Goal: Task Accomplishment & Management: Complete application form

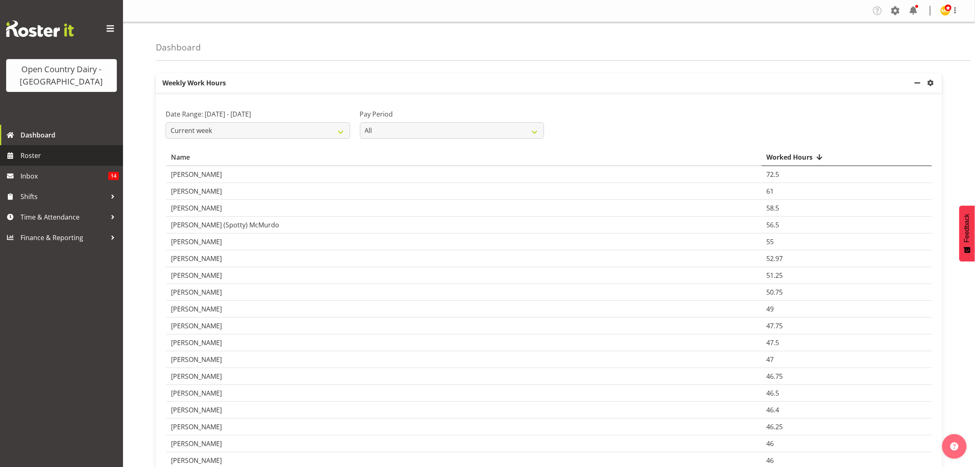
click at [23, 155] on span "Roster" at bounding box center [70, 155] width 98 height 12
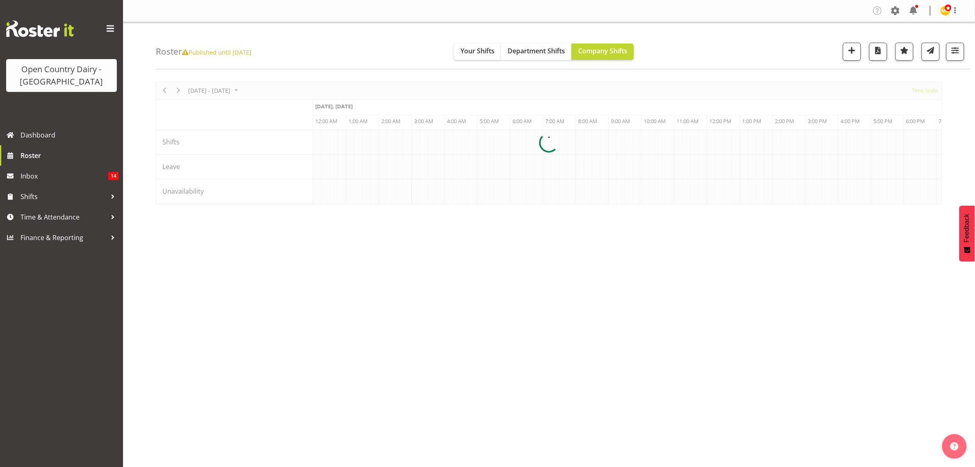
scroll to position [0, 3150]
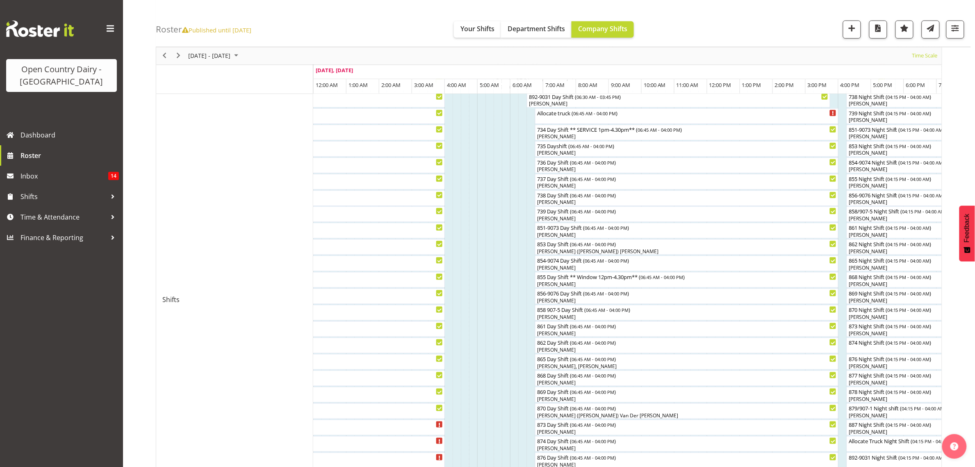
scroll to position [51, 0]
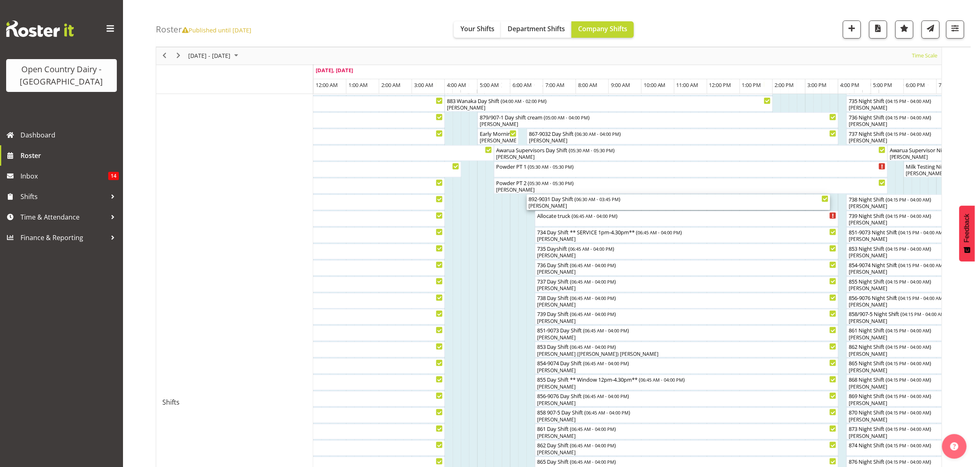
click at [556, 205] on div "[PERSON_NAME]" at bounding box center [679, 205] width 300 height 7
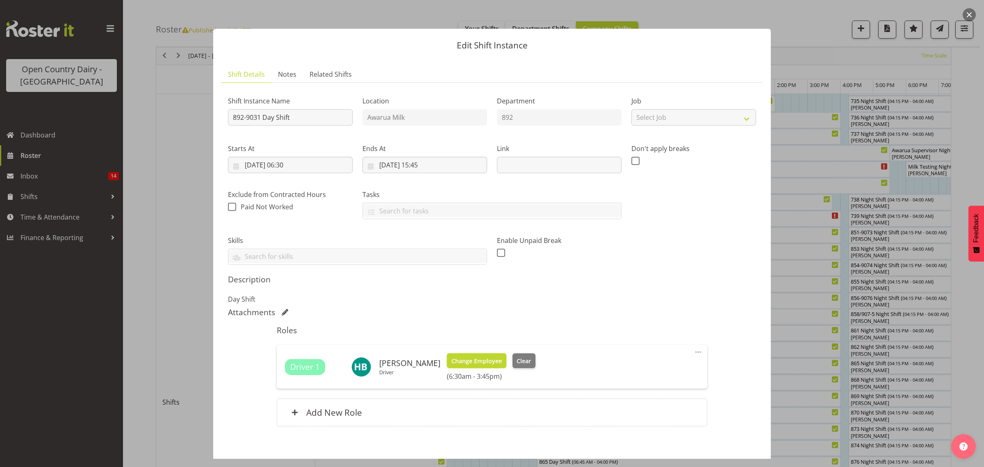
click at [482, 364] on span "Change Employee" at bounding box center [477, 360] width 50 height 9
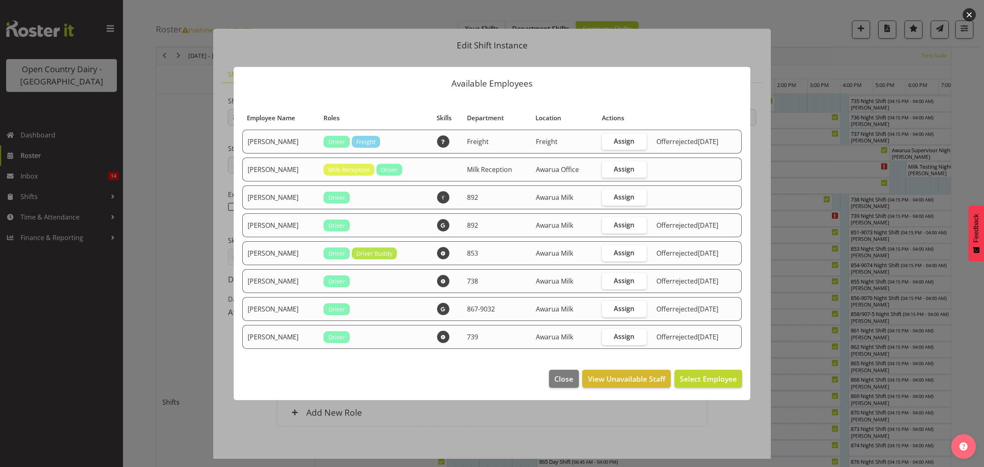
click at [792, 327] on div at bounding box center [492, 233] width 984 height 467
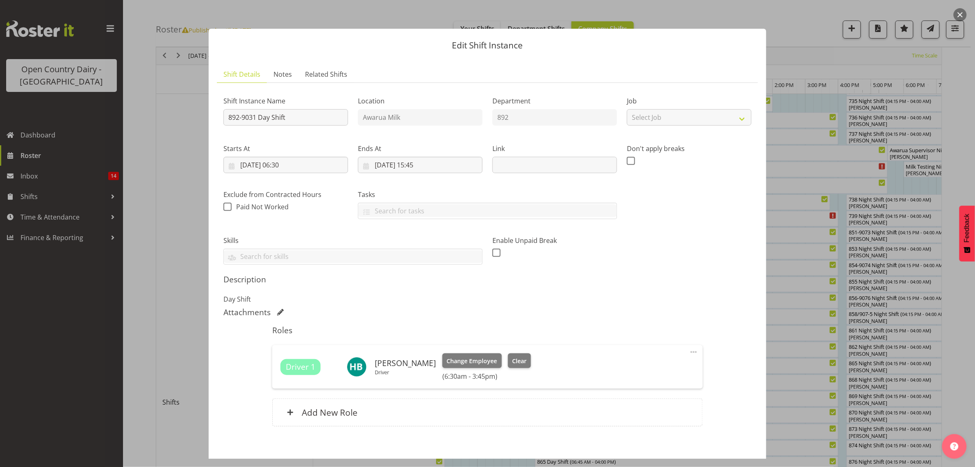
click at [792, 327] on div at bounding box center [487, 233] width 975 height 467
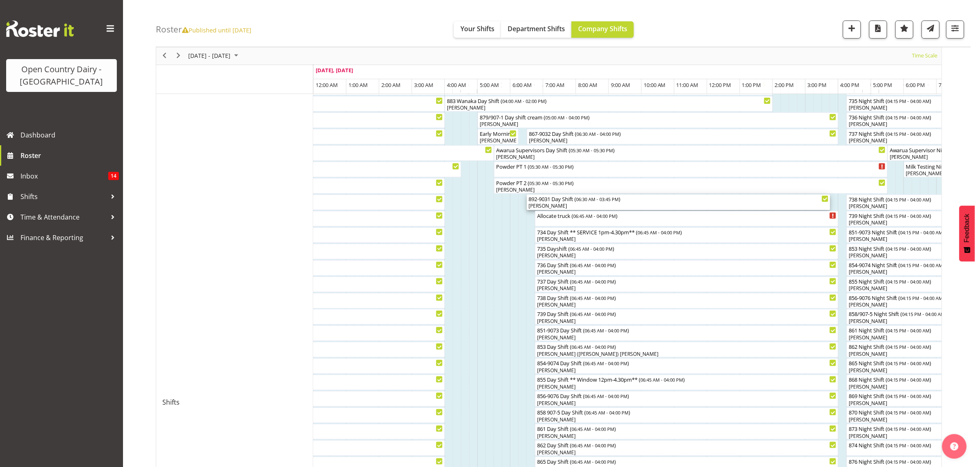
click at [554, 204] on div "[PERSON_NAME]" at bounding box center [679, 205] width 300 height 7
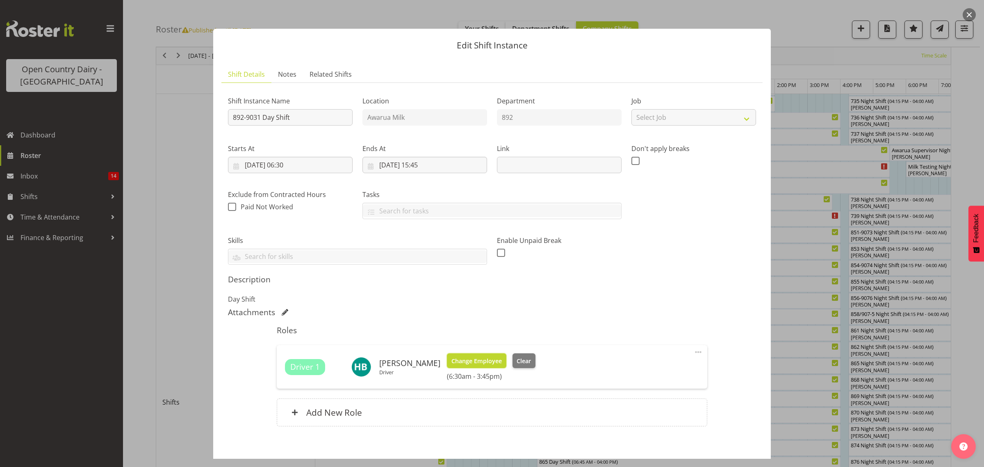
click at [478, 365] on span "Change Employee" at bounding box center [477, 360] width 50 height 9
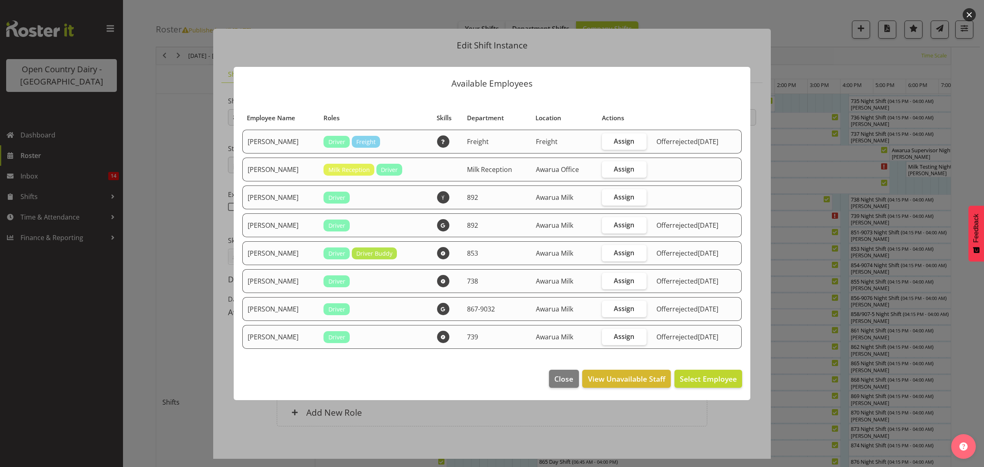
click at [786, 343] on div at bounding box center [492, 233] width 984 height 467
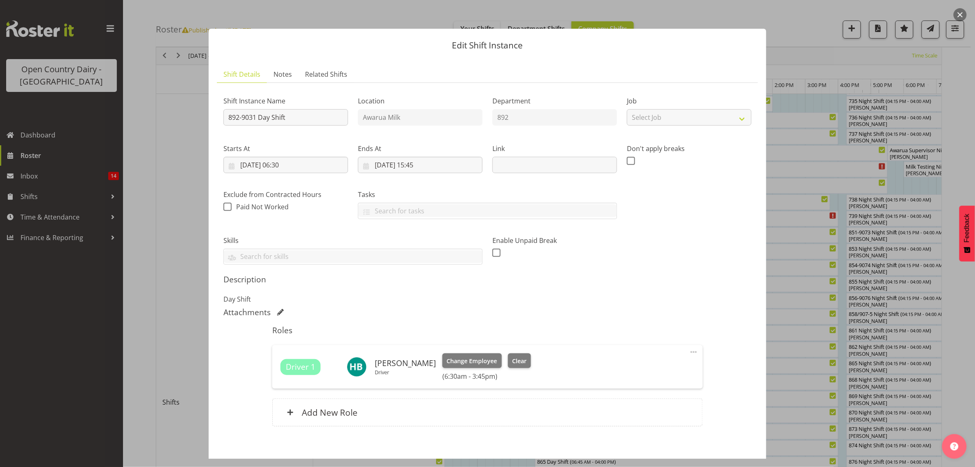
click at [787, 168] on div at bounding box center [487, 233] width 975 height 467
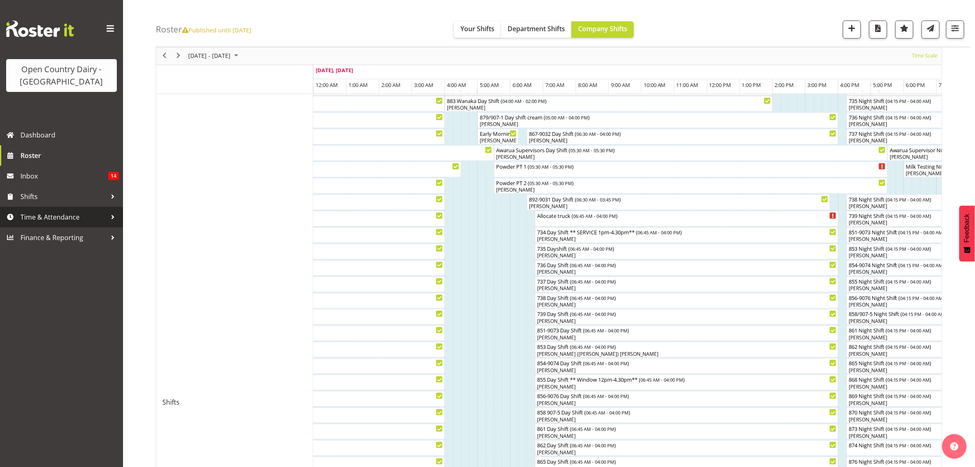
click at [54, 219] on span "Time & Attendance" at bounding box center [64, 217] width 86 height 12
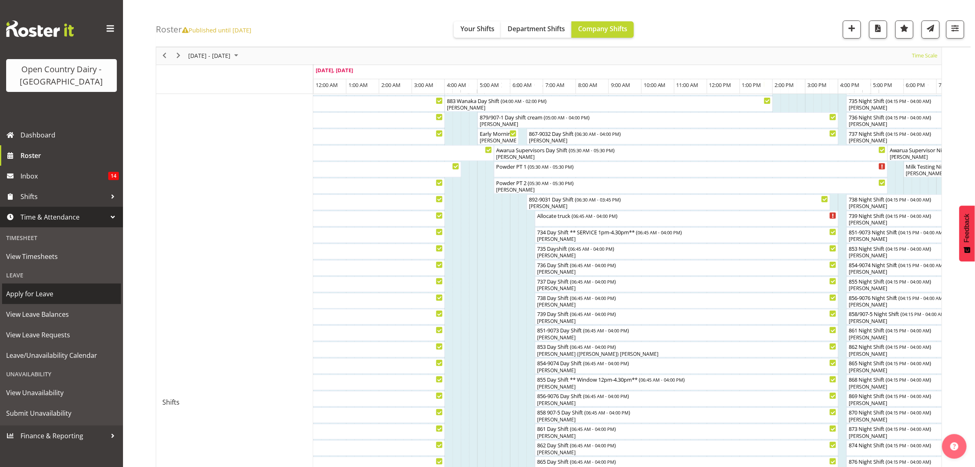
click at [38, 292] on span "Apply for Leave" at bounding box center [61, 293] width 111 height 12
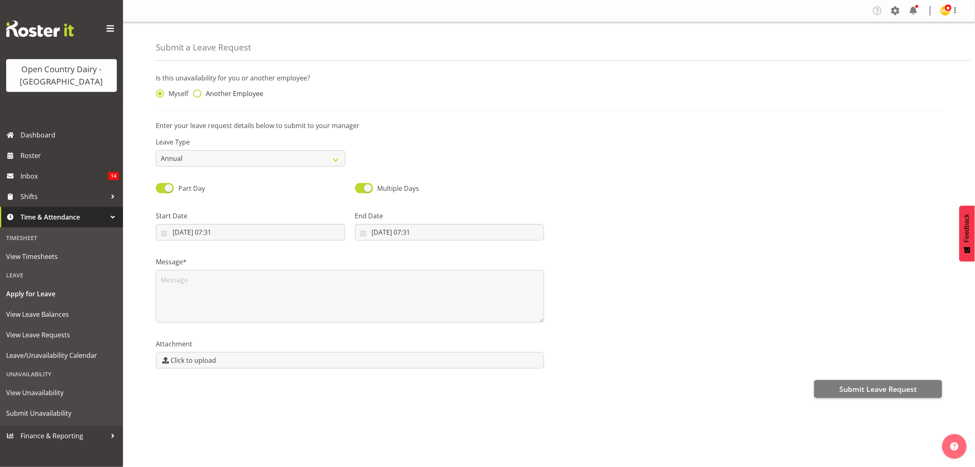
click at [199, 94] on span at bounding box center [197, 93] width 8 height 8
click at [198, 94] on input "Another Employee" at bounding box center [195, 93] width 5 height 5
radio input "true"
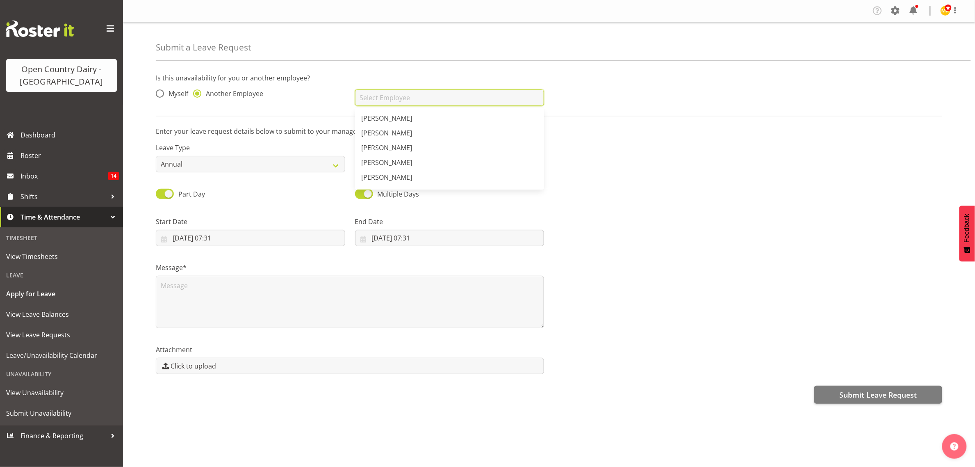
click at [406, 102] on input "text" at bounding box center [449, 97] width 189 height 16
click at [377, 144] on span "[PERSON_NAME]" at bounding box center [387, 147] width 51 height 9
type input "[PERSON_NAME]"
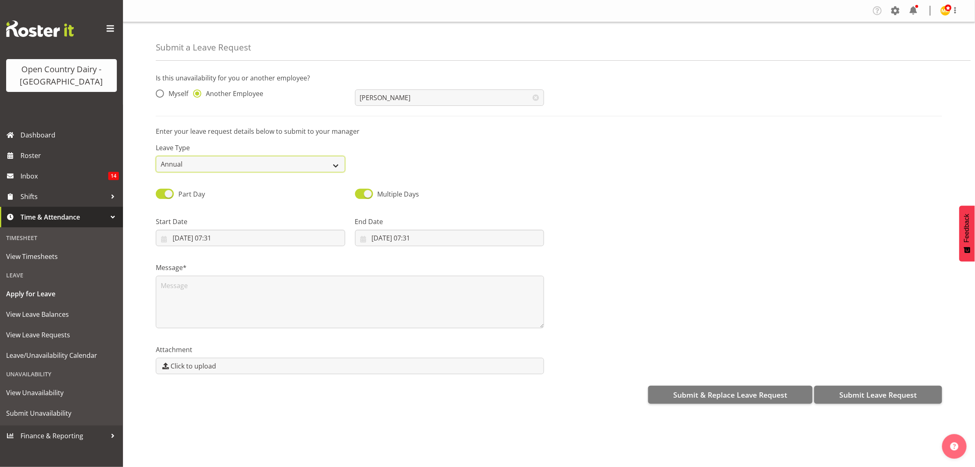
click at [338, 167] on select "Annual Sick Leave Without Pay Bereavement Domestic Violence Parental Jury Servi…" at bounding box center [250, 164] width 189 height 16
click at [328, 162] on select "Annual Sick Leave Without Pay Bereavement Domestic Violence Parental Jury Servi…" at bounding box center [250, 164] width 189 height 16
select select "Sick"
click at [156, 156] on select "Annual Sick Leave Without Pay Bereavement Domestic Violence Parental Jury Servi…" at bounding box center [250, 164] width 189 height 16
click at [222, 236] on input "10/10/2025, 07:31" at bounding box center [250, 238] width 189 height 16
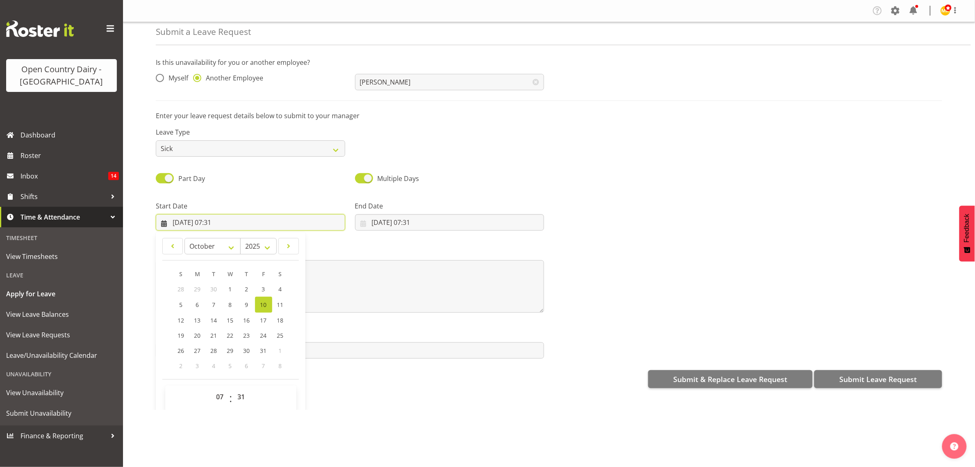
scroll to position [24, 0]
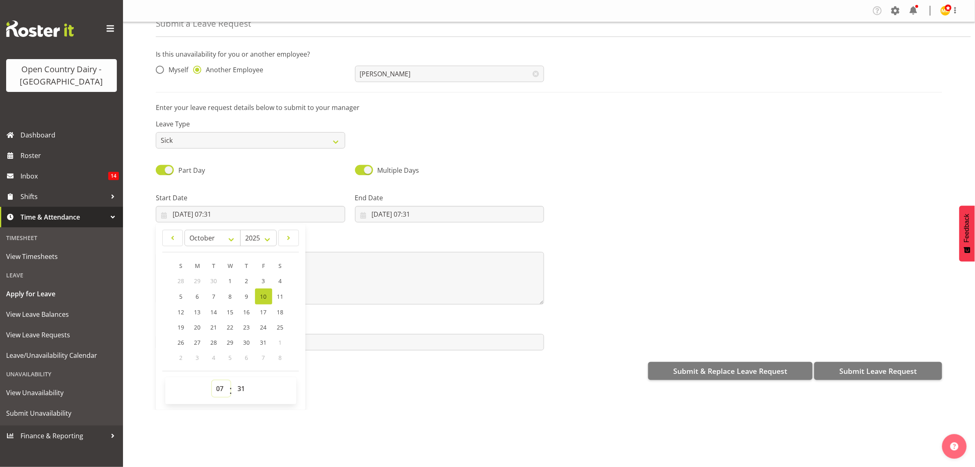
click at [224, 388] on select "00 01 02 03 04 05 06 07 08 09 10 11 12 13 14 15 16 17 18 19 20 21 22 23" at bounding box center [221, 388] width 18 height 16
select select "6"
click at [212, 381] on select "00 01 02 03 04 05 06 07 08 09 10 11 12 13 14 15 16 17 18 19 20 21 22 23" at bounding box center [221, 388] width 18 height 16
type input "10/10/2025, 06:31"
click at [239, 385] on select "00 01 02 03 04 05 06 07 08 09 10 11 12 13 14 15 16 17 18 19 20 21 22 23 24 25 2…" at bounding box center [242, 388] width 18 height 16
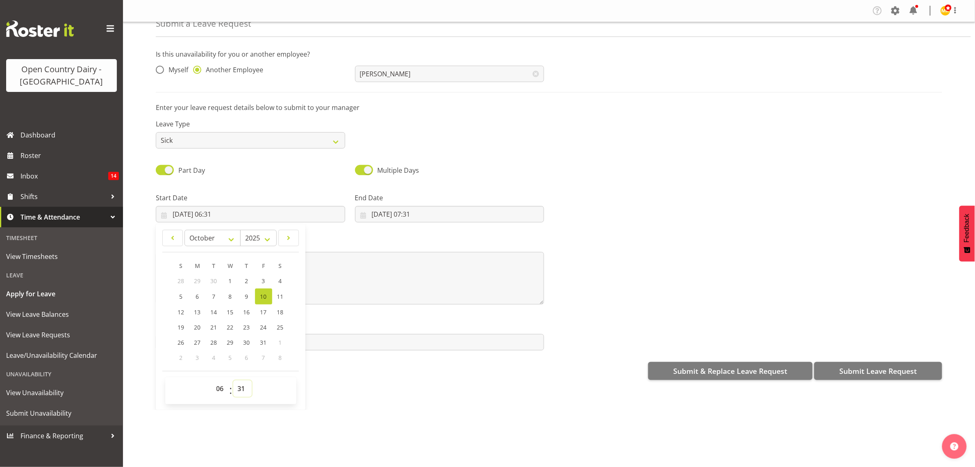
select select "45"
click at [233, 381] on select "00 01 02 03 04 05 06 07 08 09 10 11 12 13 14 15 16 17 18 19 20 21 22 23 24 25 2…" at bounding box center [242, 388] width 18 height 16
type input "[DATE] 06:45"
click at [418, 216] on input "10/10/2025, 07:31" at bounding box center [449, 214] width 189 height 16
click at [415, 392] on select "00 01 02 03 04 05 06 07 08 09 10 11 12 13 14 15 16 17 18 19 20 21 22 23" at bounding box center [420, 388] width 18 height 16
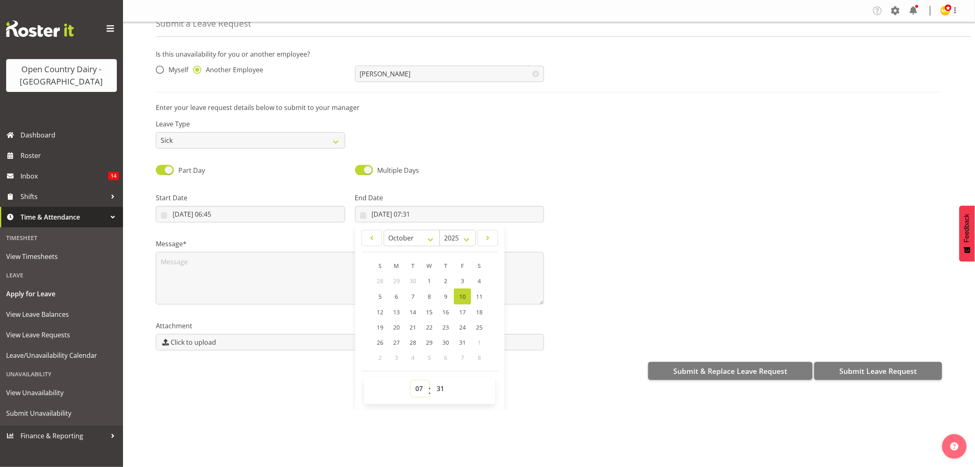
select select "16"
click at [411, 381] on select "00 01 02 03 04 05 06 07 08 09 10 11 12 13 14 15 16 17 18 19 20 21 22 23" at bounding box center [420, 388] width 18 height 16
type input "10/10/2025, 16:31"
click at [437, 395] on select "00 01 02 03 04 05 06 07 08 09 10 11 12 13 14 15 16 17 18 19 20 21 22 23 24 25 2…" at bounding box center [441, 388] width 18 height 16
select select "0"
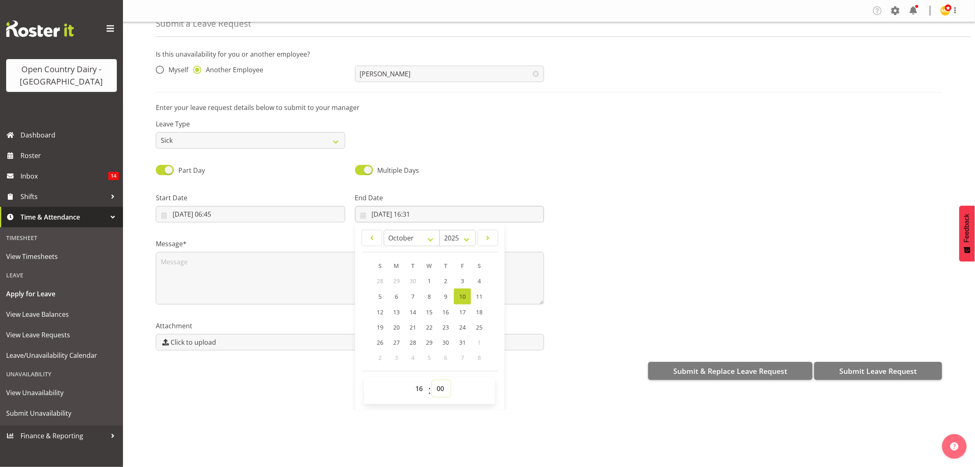
click at [432, 381] on select "00 01 02 03 04 05 06 07 08 09 10 11 12 13 14 15 16 17 18 19 20 21 22 23 24 25 2…" at bounding box center [441, 388] width 18 height 16
type input "[DATE] 16:00"
click at [253, 267] on textarea at bounding box center [350, 278] width 388 height 52
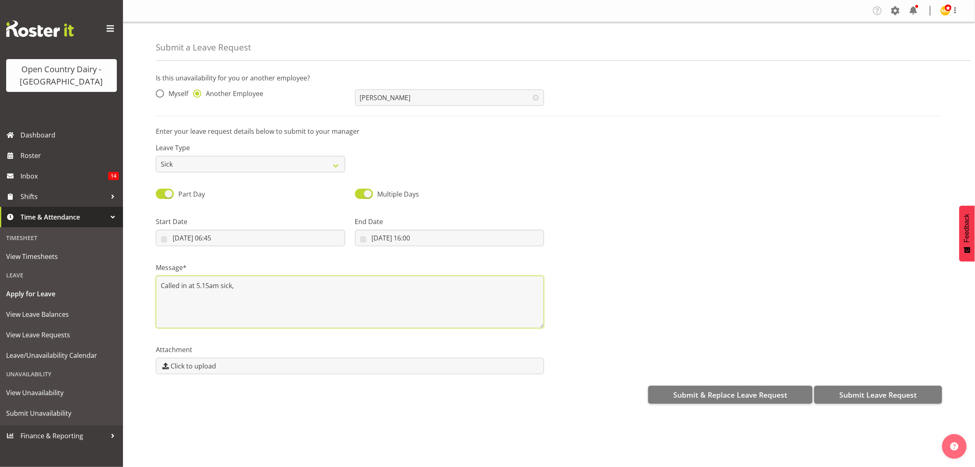
type textarea "Called in at 5.15am sick,"
click at [639, 227] on div at bounding box center [748, 228] width 398 height 46
click at [861, 392] on span "Submit Leave Request" at bounding box center [878, 394] width 78 height 11
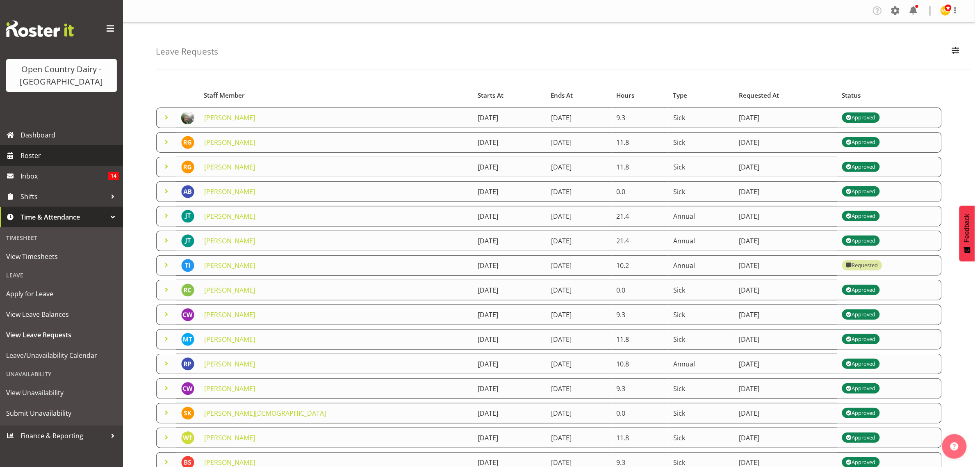
click at [30, 157] on span "Roster" at bounding box center [70, 155] width 98 height 12
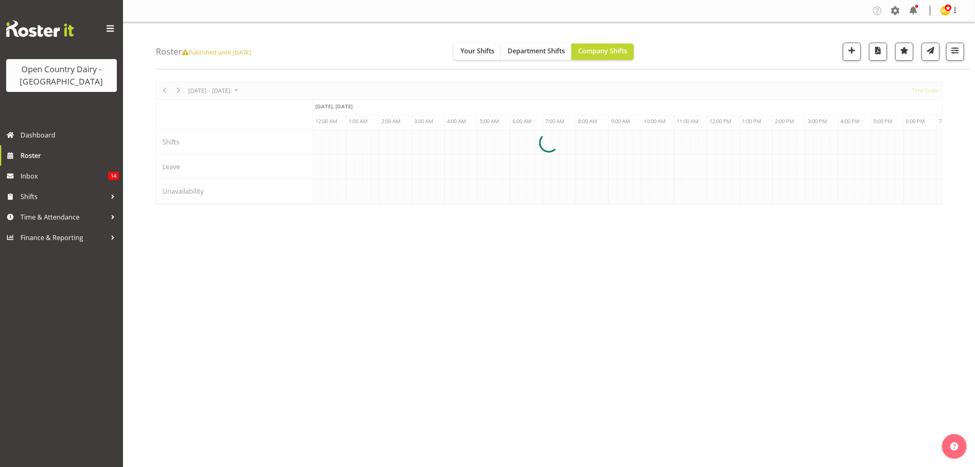
scroll to position [0, 3150]
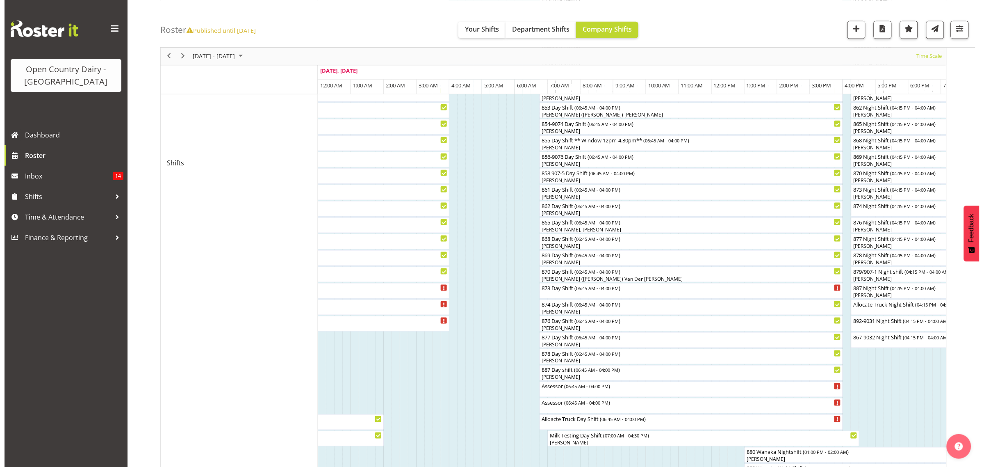
scroll to position [308, 0]
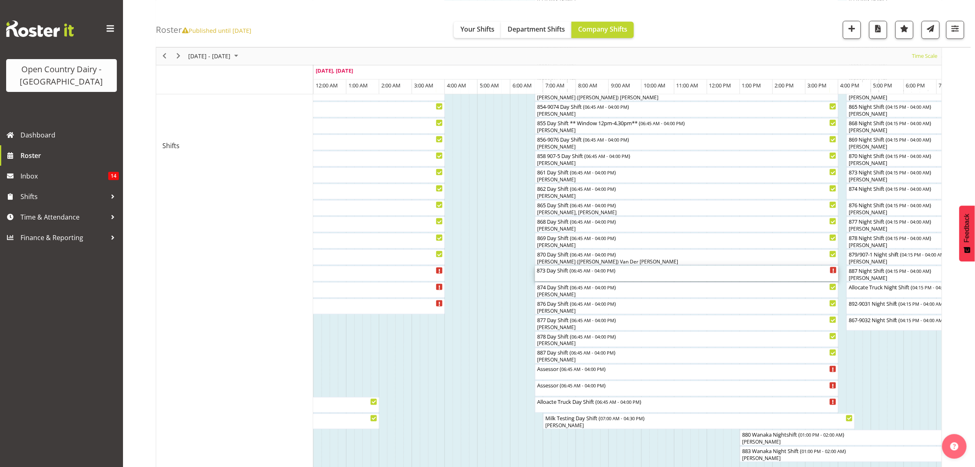
click at [546, 270] on div "873 Day Shift ( 06:45 AM - 04:00 PM )" at bounding box center [687, 270] width 300 height 8
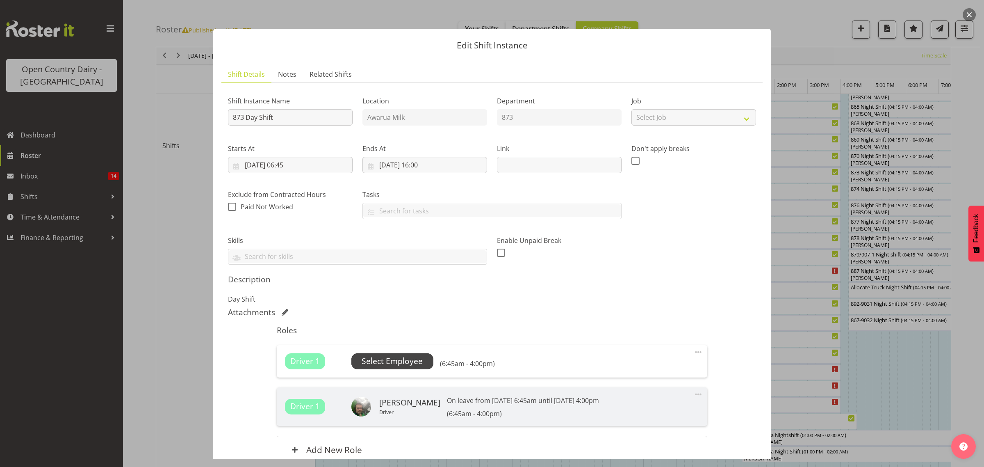
click at [390, 361] on span "Select Employee" at bounding box center [392, 361] width 61 height 12
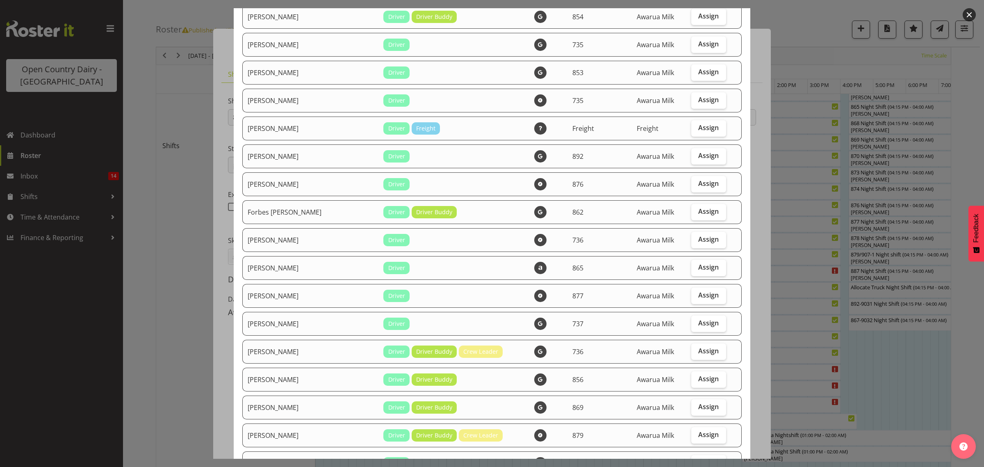
scroll to position [410, 0]
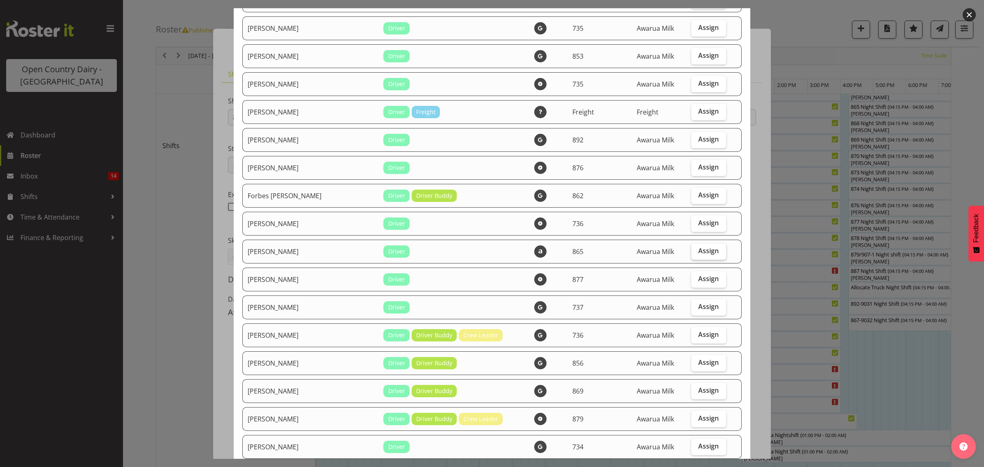
click at [698, 255] on span "Assign" at bounding box center [708, 250] width 21 height 8
click at [691, 253] on input "Assign" at bounding box center [693, 250] width 5 height 5
checkbox input "true"
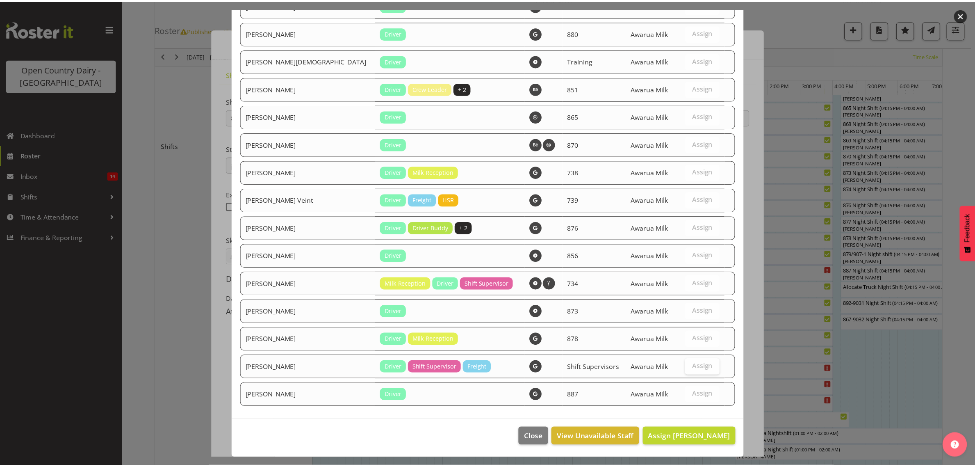
scroll to position [1140, 0]
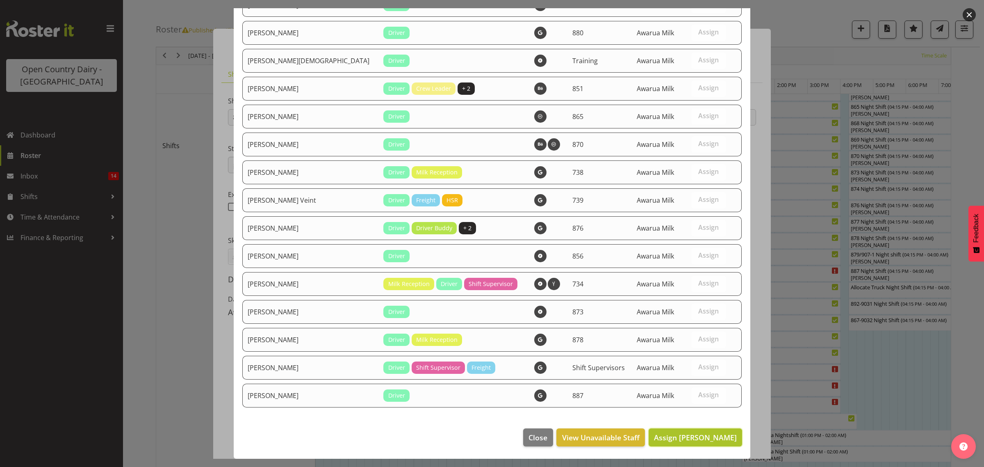
click at [675, 438] on span "Assign George Courtney" at bounding box center [695, 437] width 83 height 10
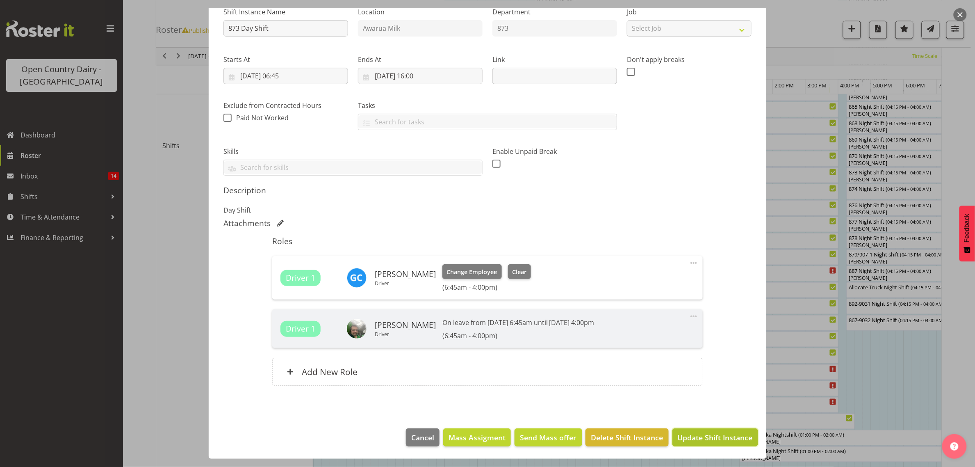
click at [713, 433] on span "Update Shift Instance" at bounding box center [715, 437] width 75 height 11
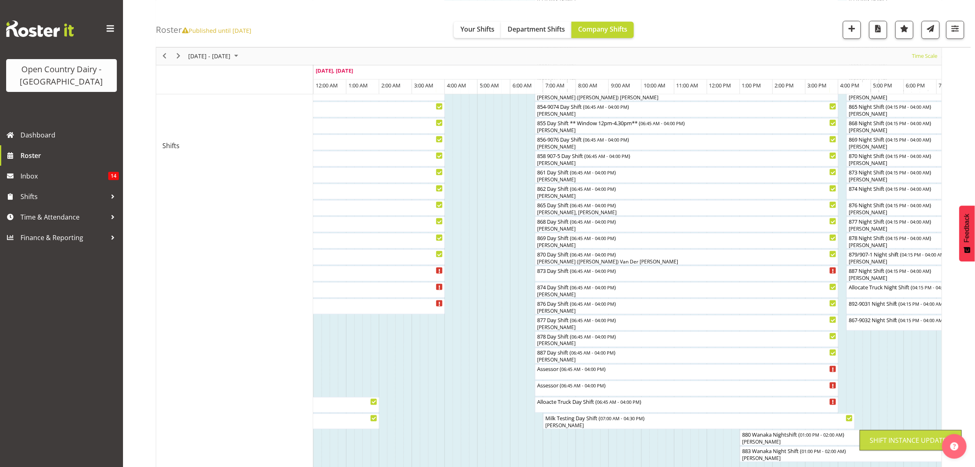
scroll to position [0, 0]
